Goal: Information Seeking & Learning: Learn about a topic

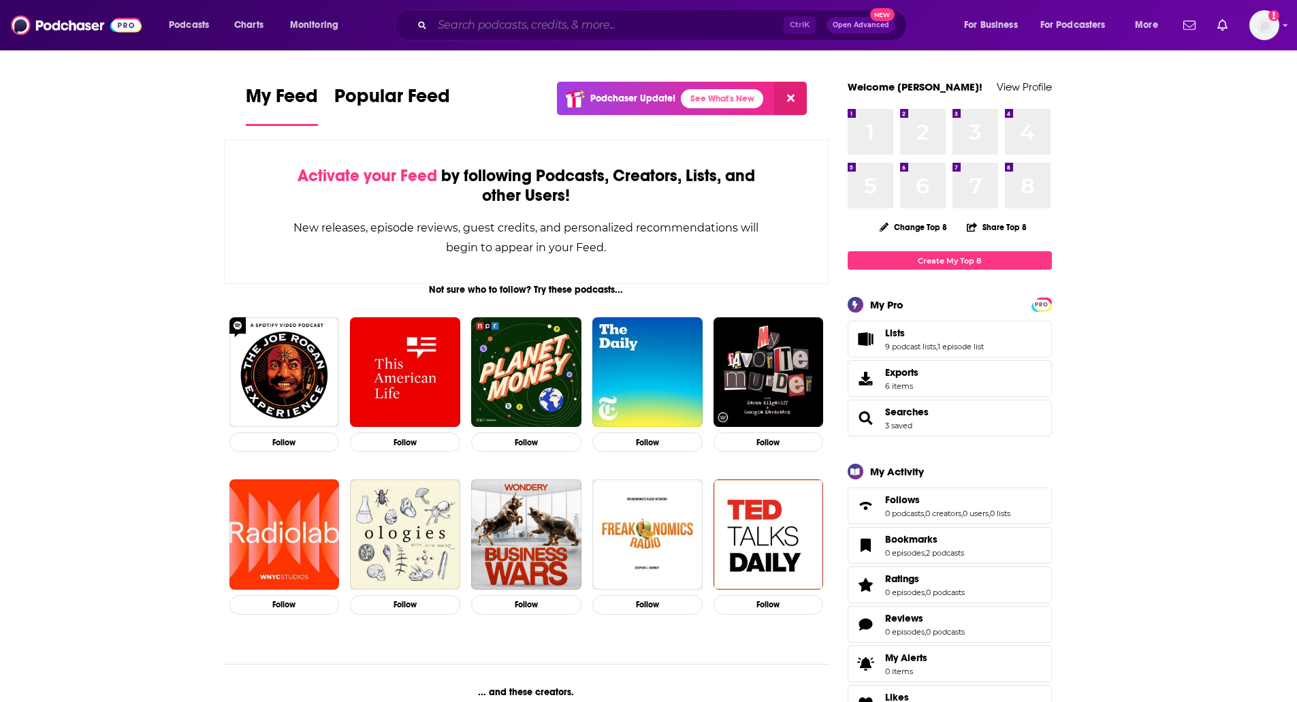
click at [635, 22] on input "Search podcasts, credits, & more..." at bounding box center [607, 25] width 351 height 22
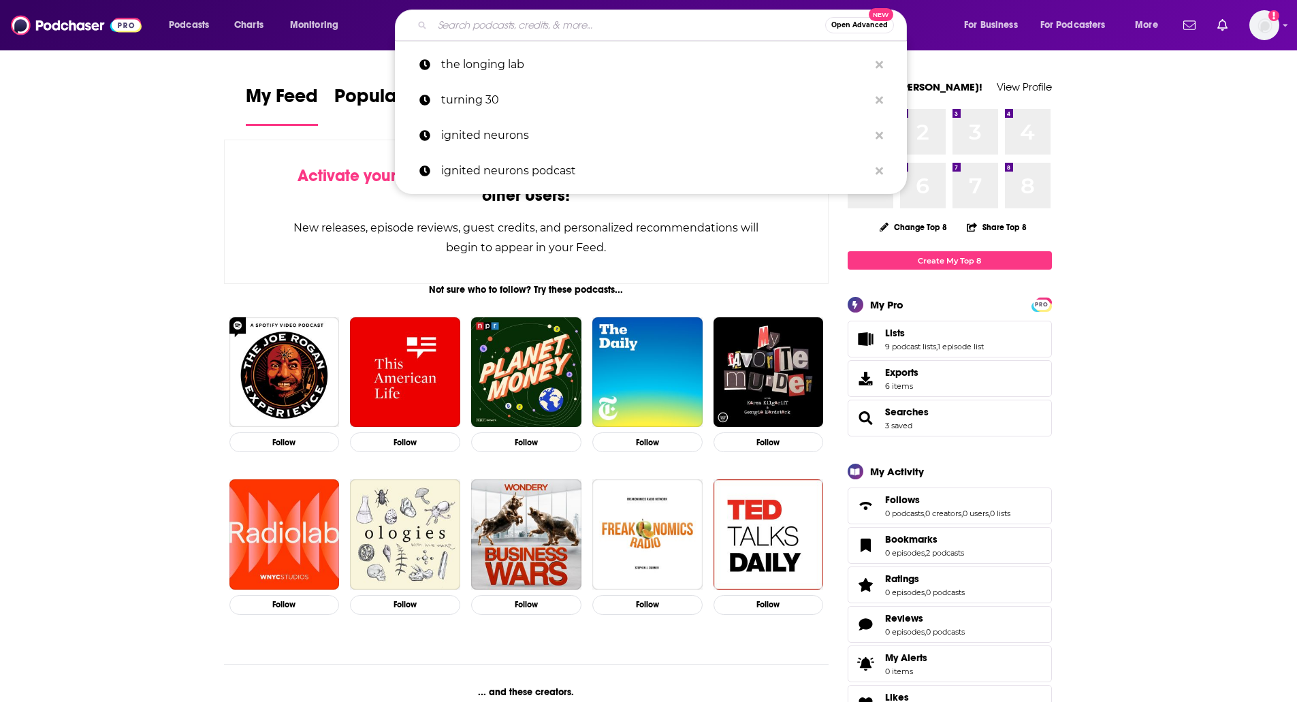
paste input "Yoga With [PERSON_NAME] Podcast"
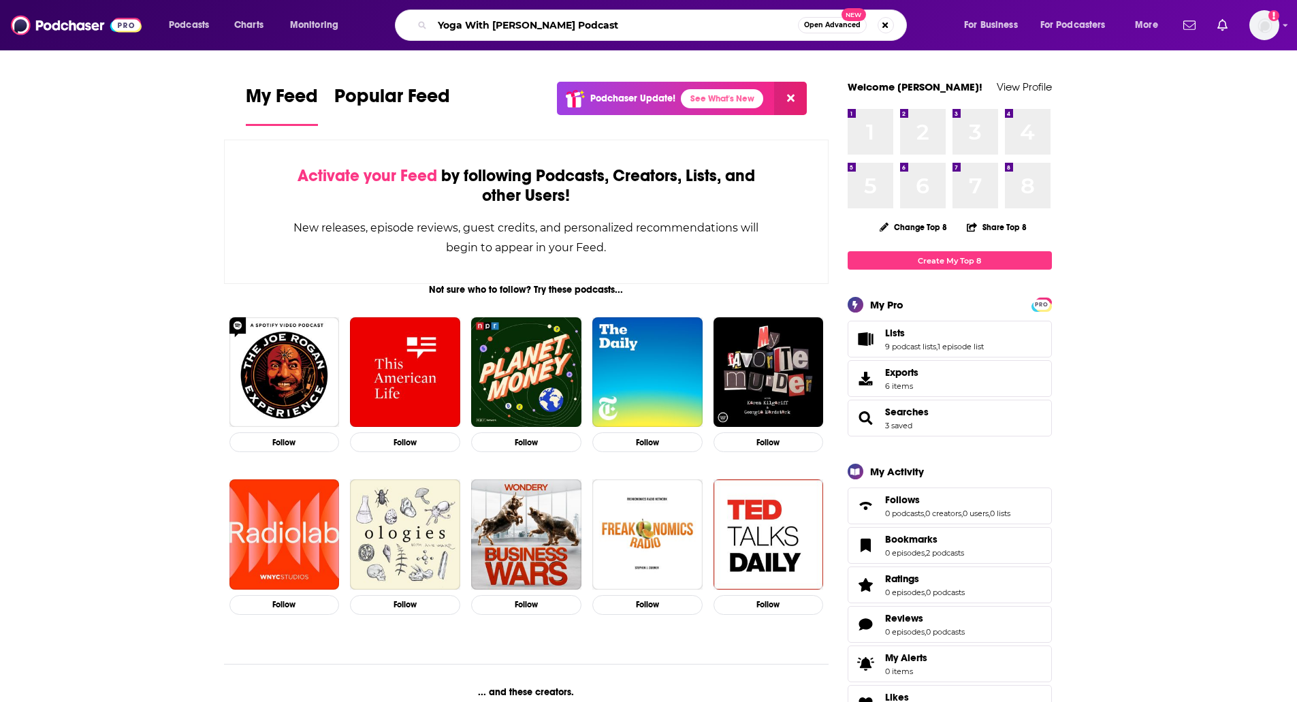
type input "Yoga With [PERSON_NAME] Podcast"
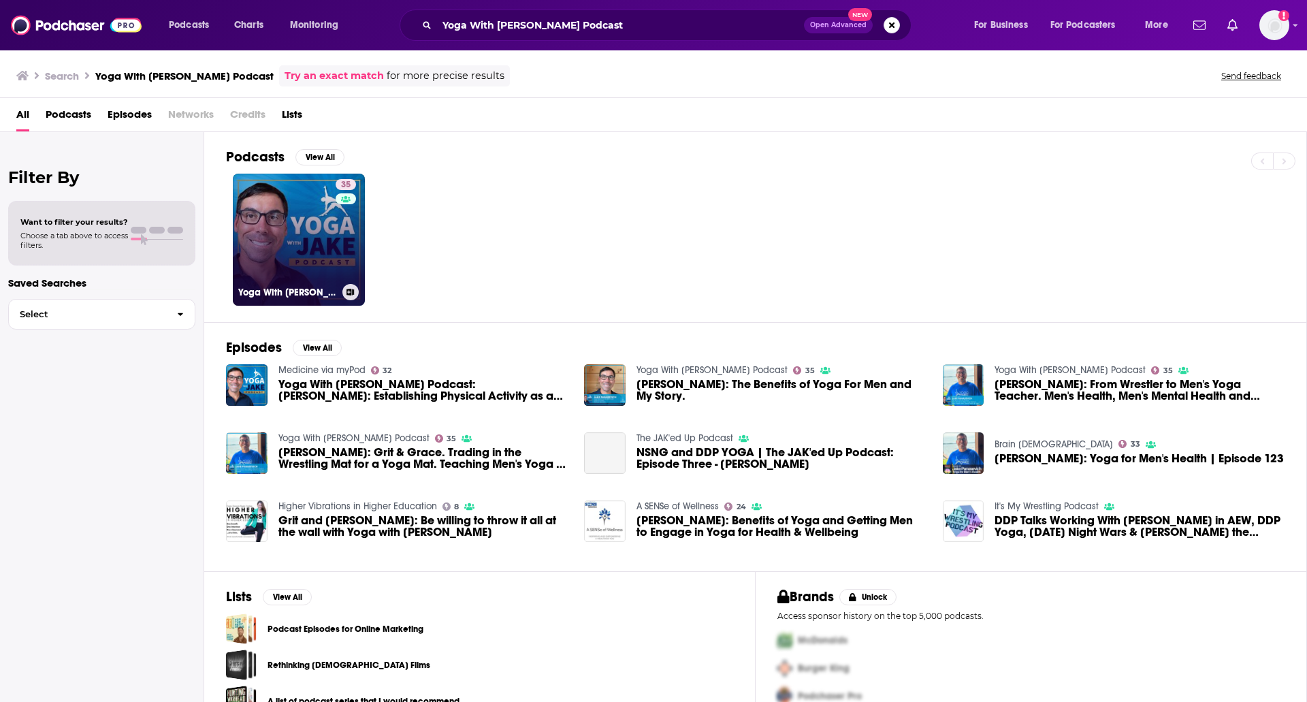
click at [308, 210] on link "35 Yoga With [PERSON_NAME] Podcast" at bounding box center [299, 240] width 132 height 132
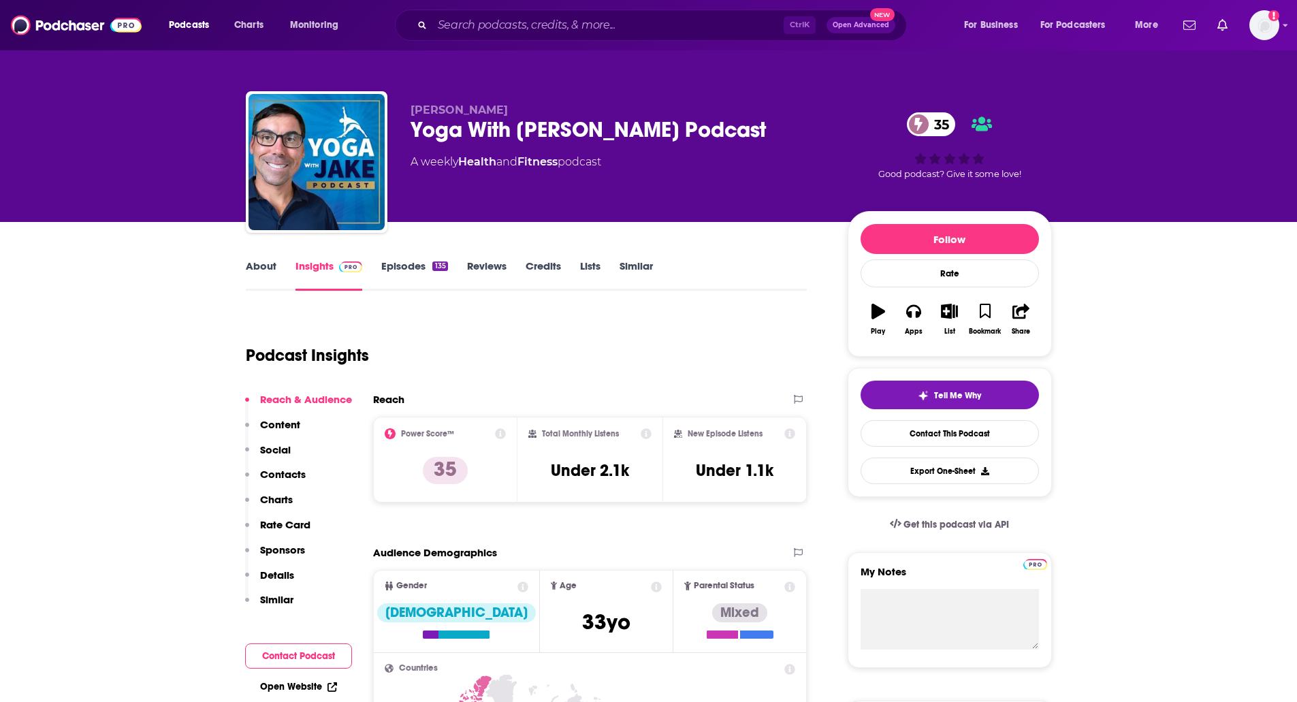
click at [256, 269] on link "About" at bounding box center [261, 274] width 31 height 31
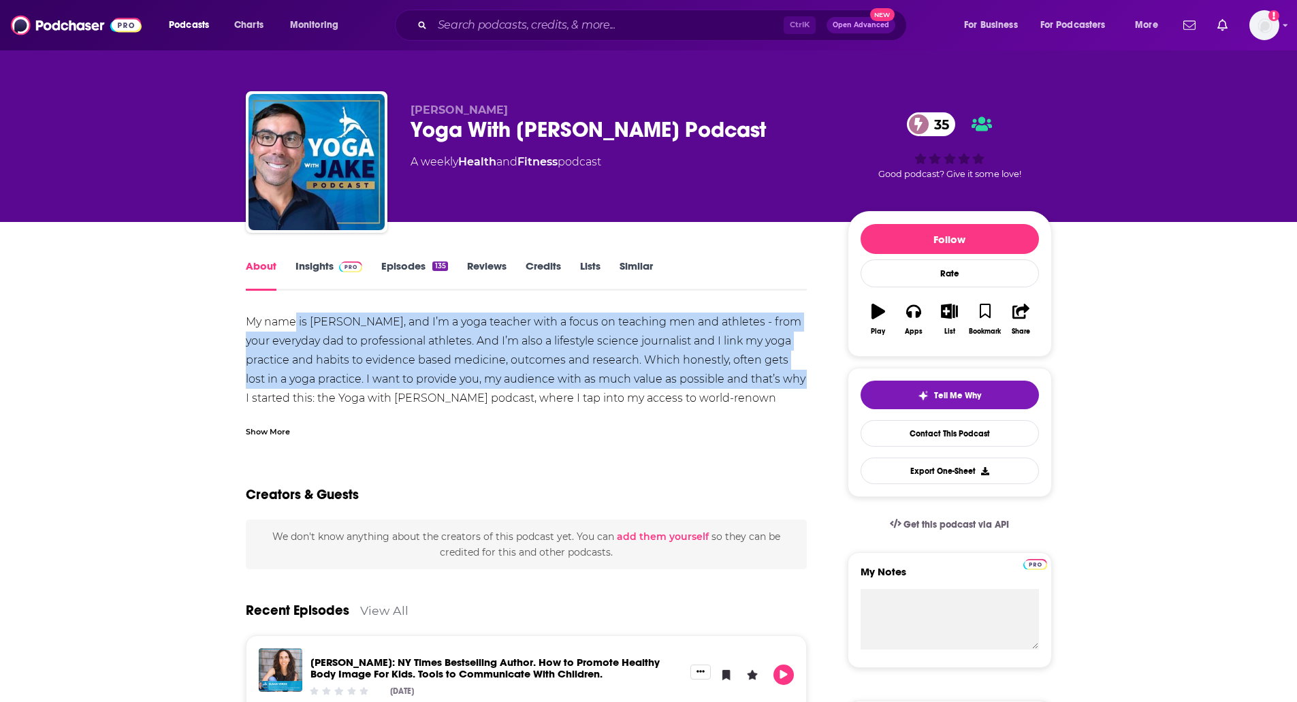
drag, startPoint x: 293, startPoint y: 322, endPoint x: 779, endPoint y: 380, distance: 489.4
click at [779, 380] on div "My name is [PERSON_NAME], and I’m a yoga teacher with a focus on teaching men a…" at bounding box center [527, 378] width 562 height 133
click at [771, 381] on div "My name is [PERSON_NAME], and I’m a yoga teacher with a focus on teaching men a…" at bounding box center [527, 378] width 562 height 133
